Goal: Transaction & Acquisition: Purchase product/service

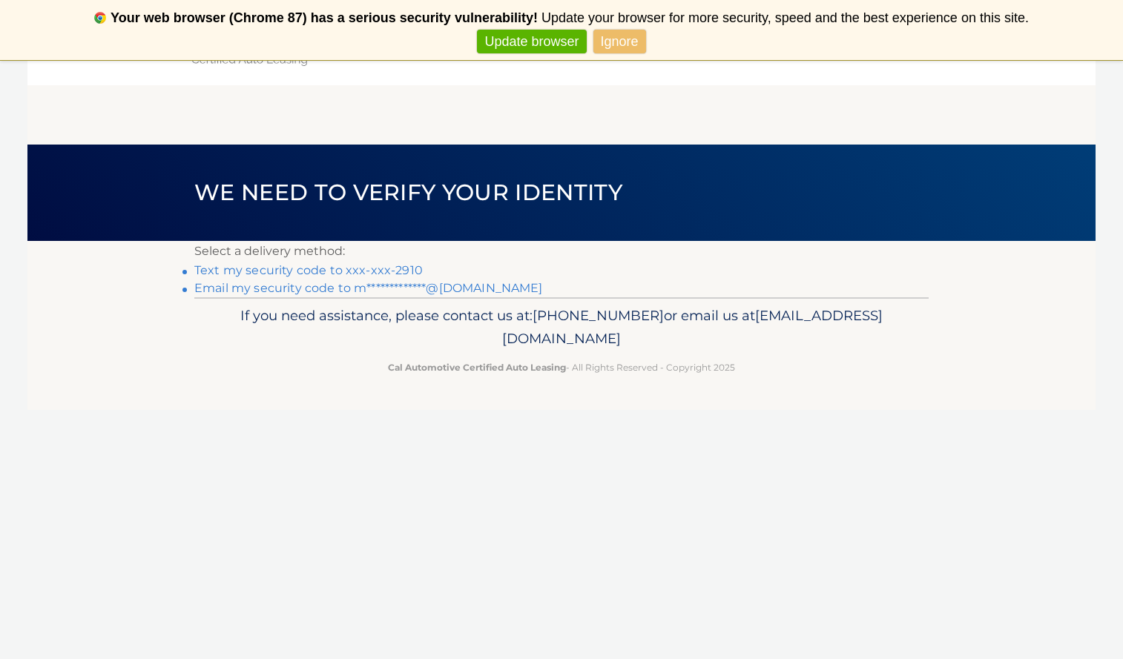
click at [386, 270] on link "Text my security code to xxx-xxx-2910" at bounding box center [308, 270] width 228 height 14
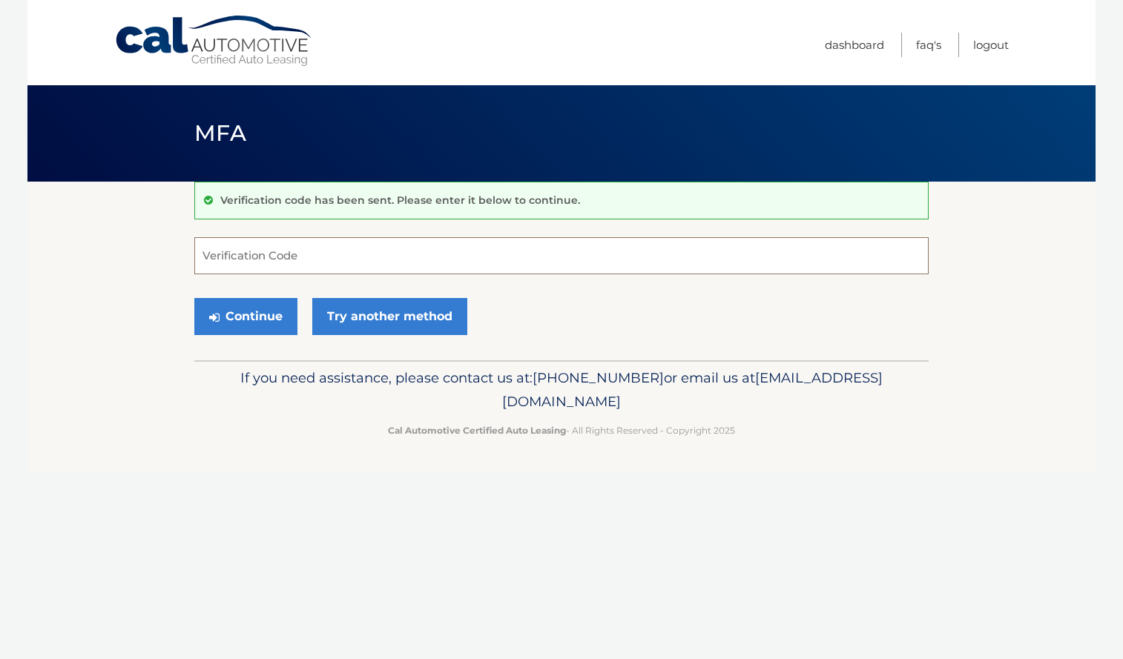
click at [349, 257] on input "Verification Code" at bounding box center [561, 255] width 734 height 37
type input "983974"
click at [262, 323] on button "Continue" at bounding box center [245, 316] width 103 height 37
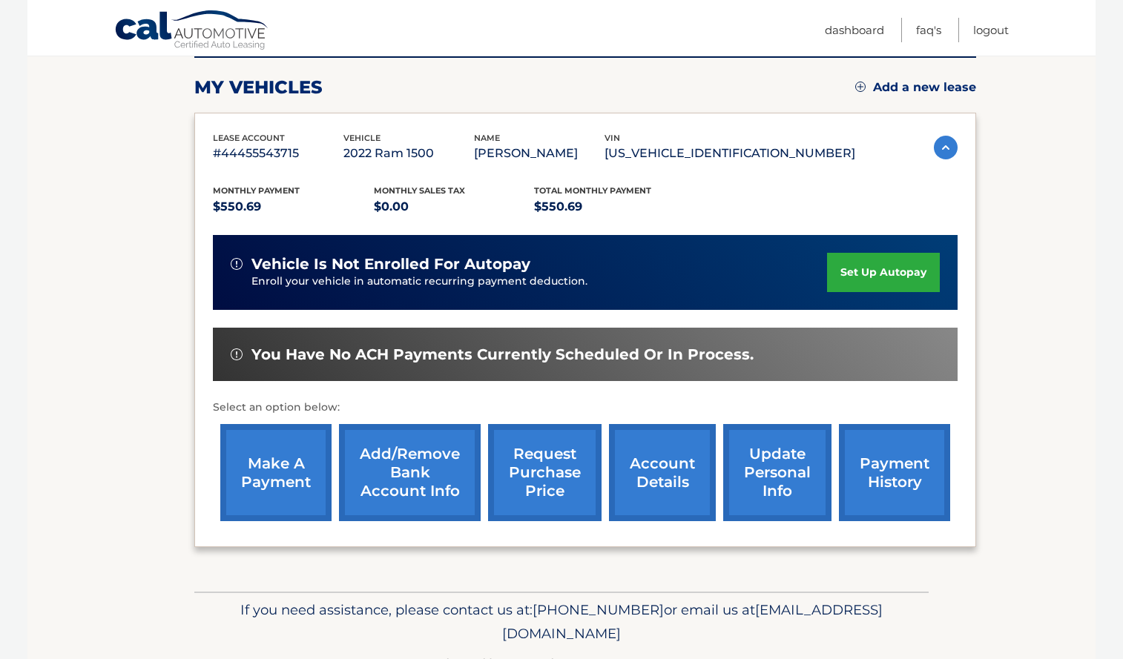
scroll to position [236, 0]
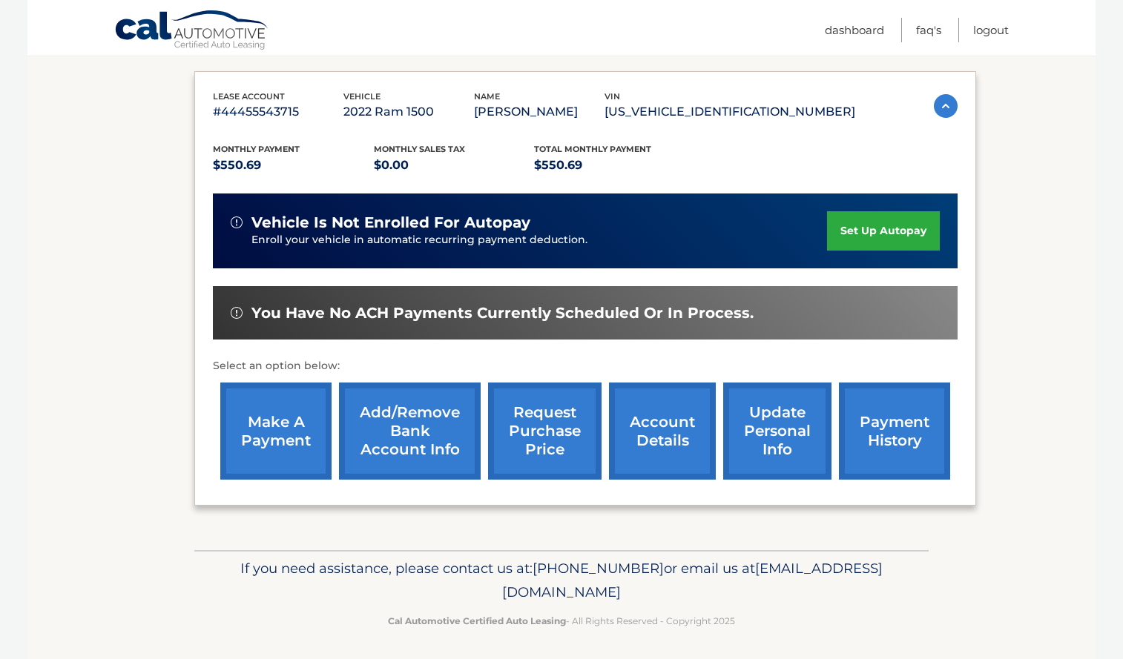
click at [277, 410] on link "make a payment" at bounding box center [275, 431] width 111 height 97
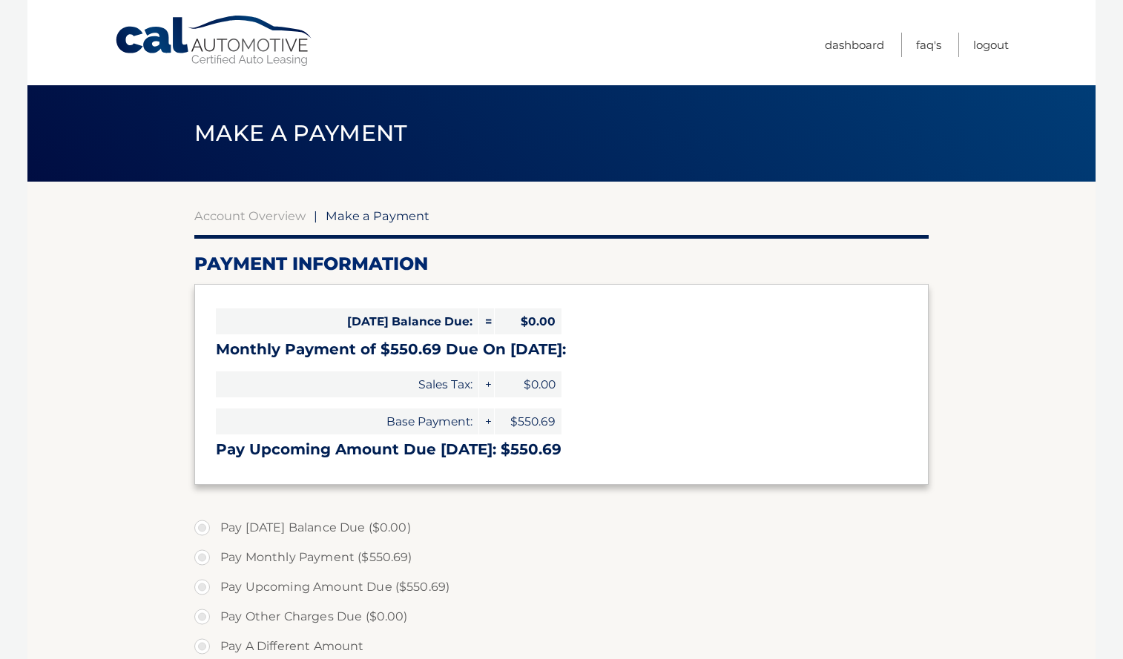
select select "OGYxNjdiNmEtM2M2ZS00NzI2LTljMjUtMGIwOTg5NDZiZjJh"
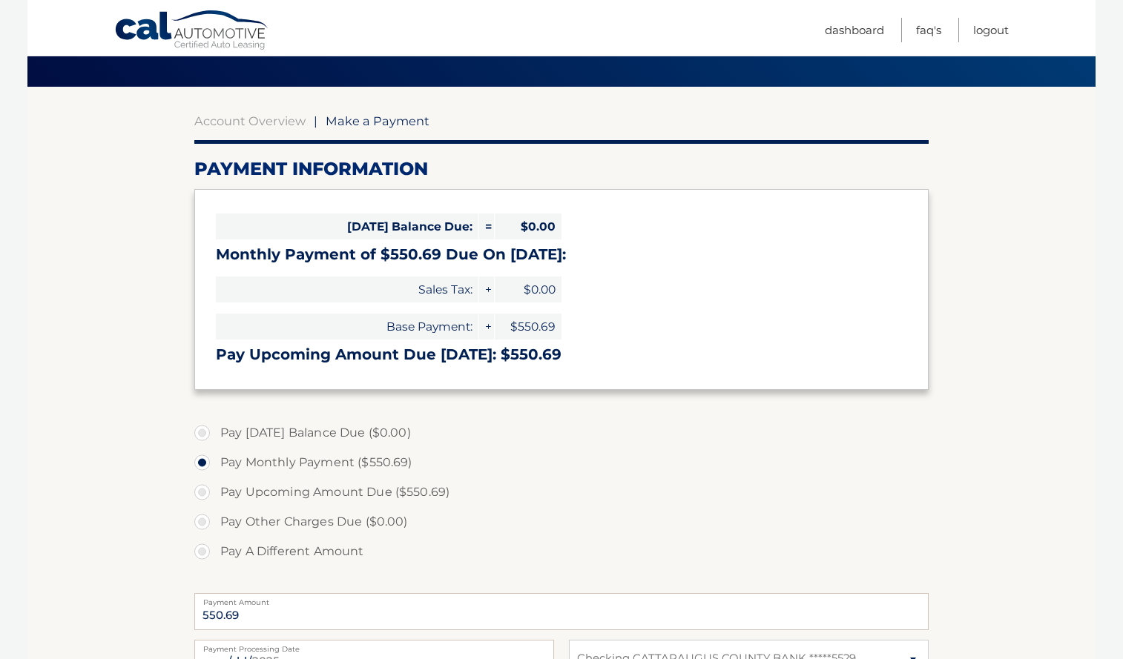
scroll to position [97, 0]
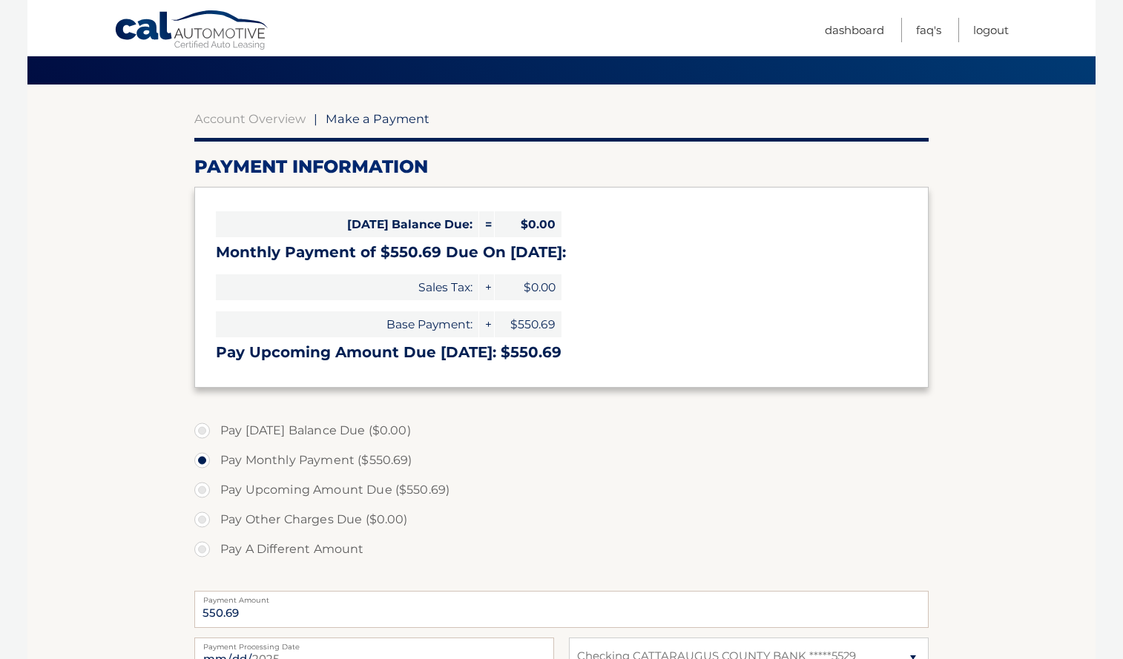
click at [202, 483] on label "Pay Upcoming Amount Due ($550.69)" at bounding box center [561, 490] width 734 height 30
click at [202, 483] on input "Pay Upcoming Amount Due ($550.69)" at bounding box center [207, 487] width 15 height 24
radio input "true"
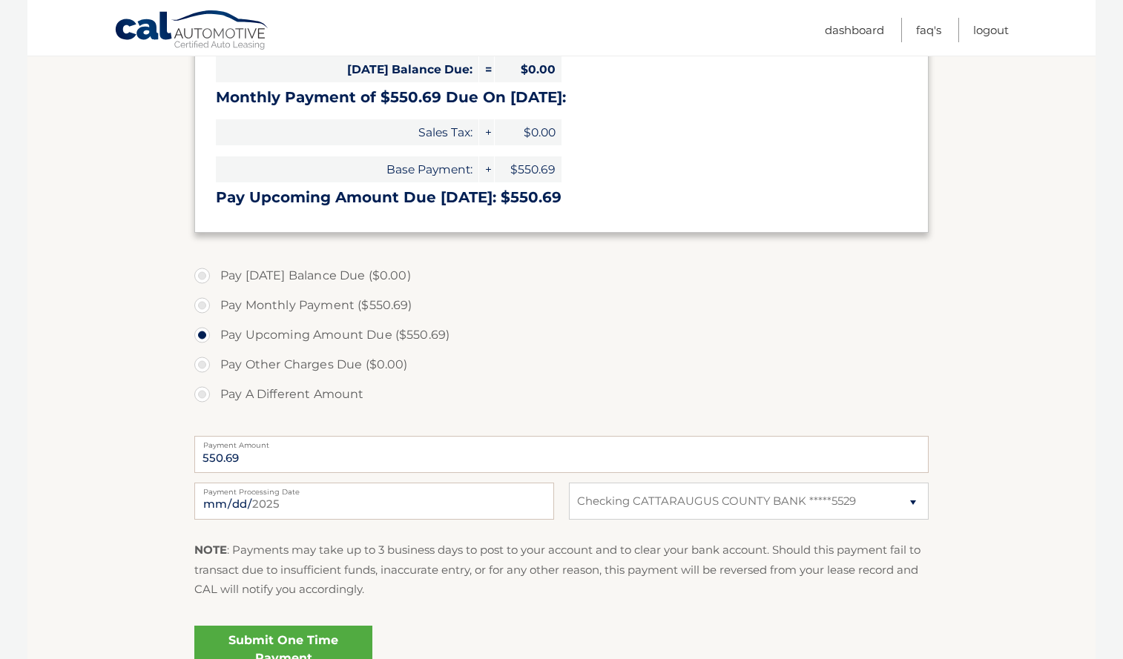
scroll to position [250, 0]
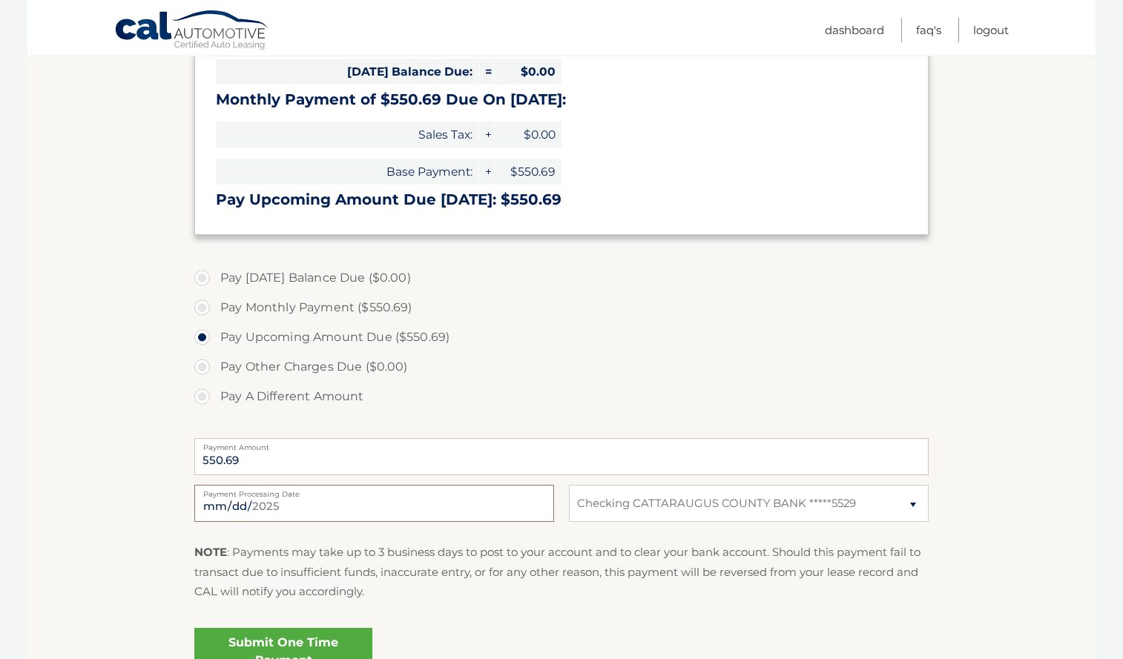
click at [392, 501] on input "2025-08-18" at bounding box center [374, 503] width 360 height 37
type input "2025-09-01"
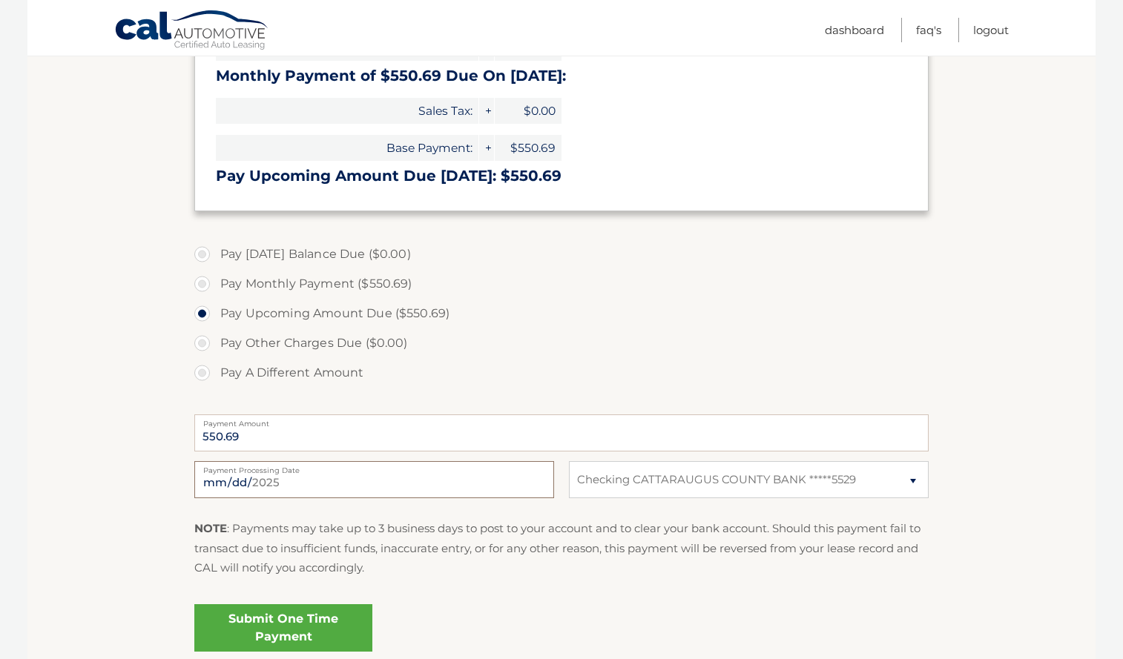
scroll to position [280, 0]
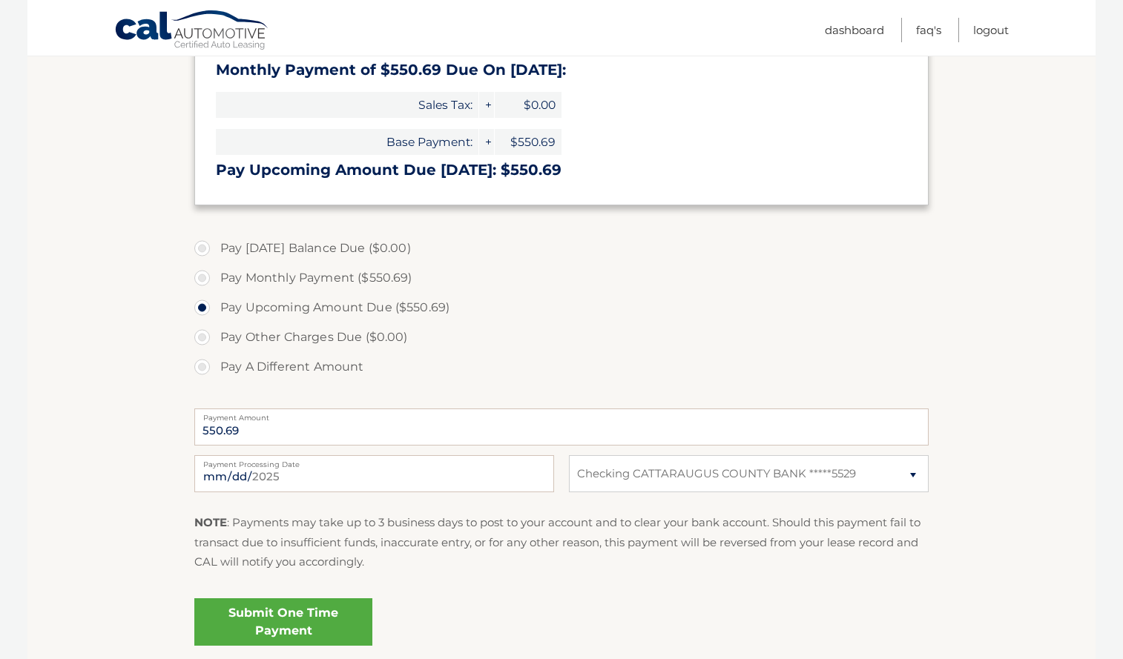
click at [320, 622] on link "Submit One Time Payment" at bounding box center [283, 621] width 178 height 47
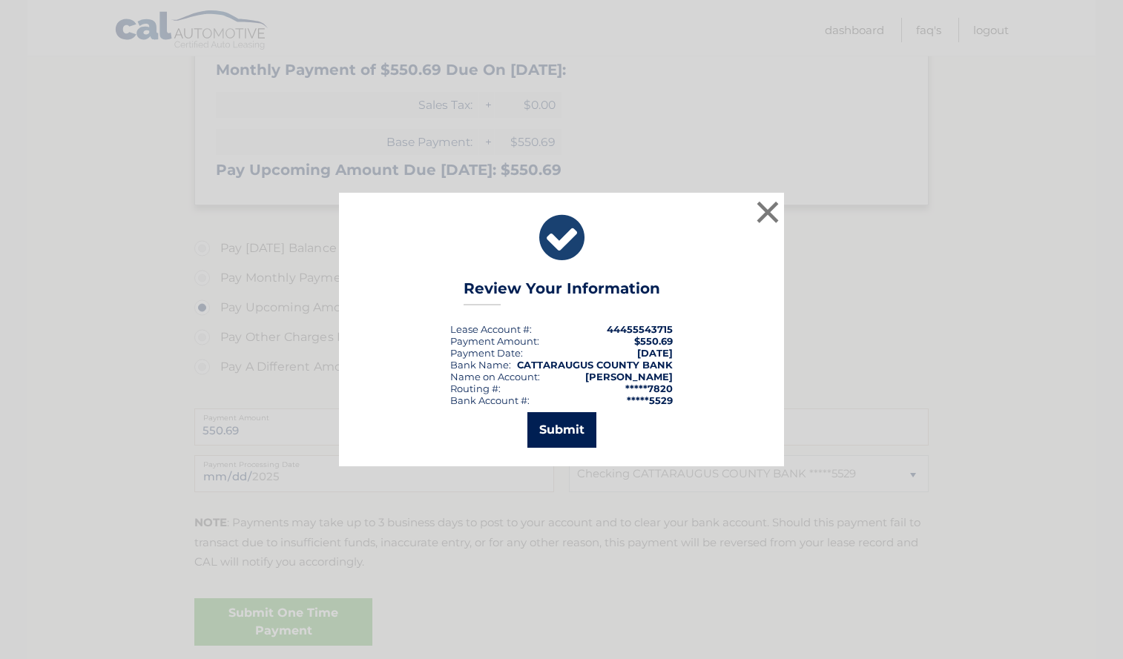
click at [558, 435] on button "Submit" at bounding box center [561, 430] width 69 height 36
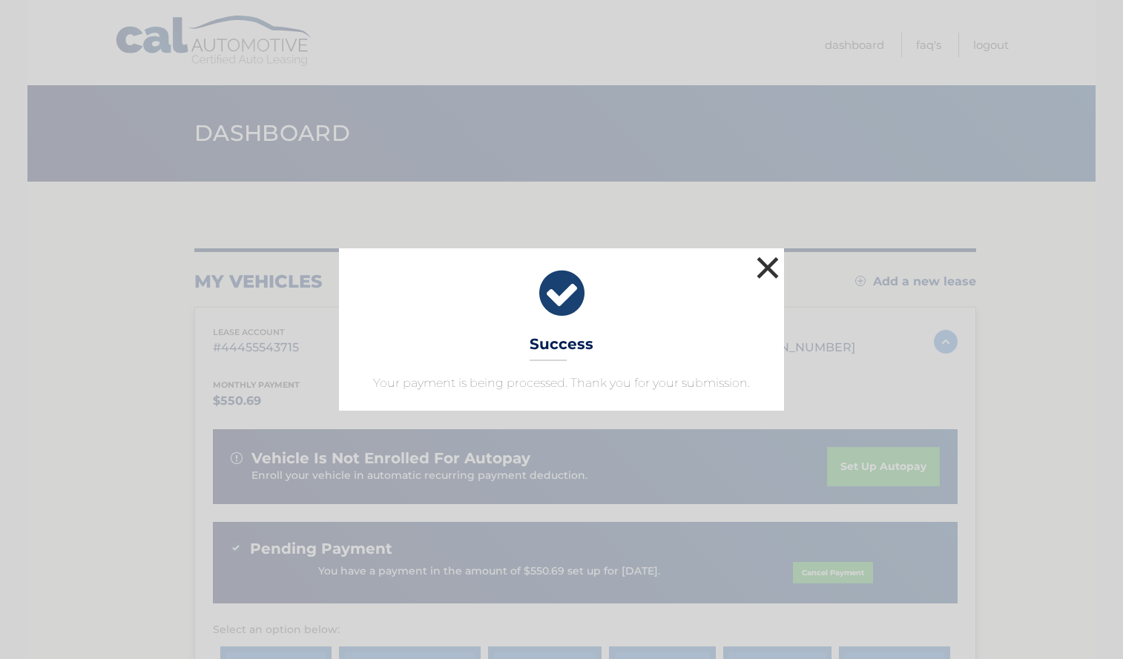
click at [762, 269] on button "×" at bounding box center [768, 268] width 30 height 30
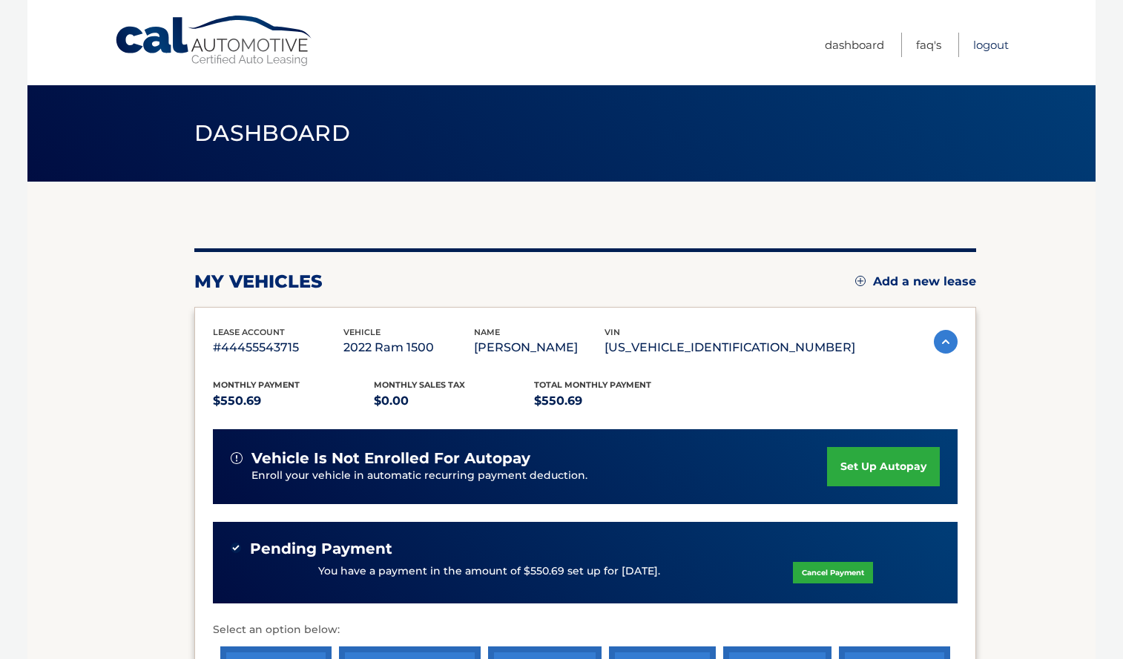
click at [989, 40] on link "Logout" at bounding box center [991, 45] width 36 height 24
